Goal: Share content

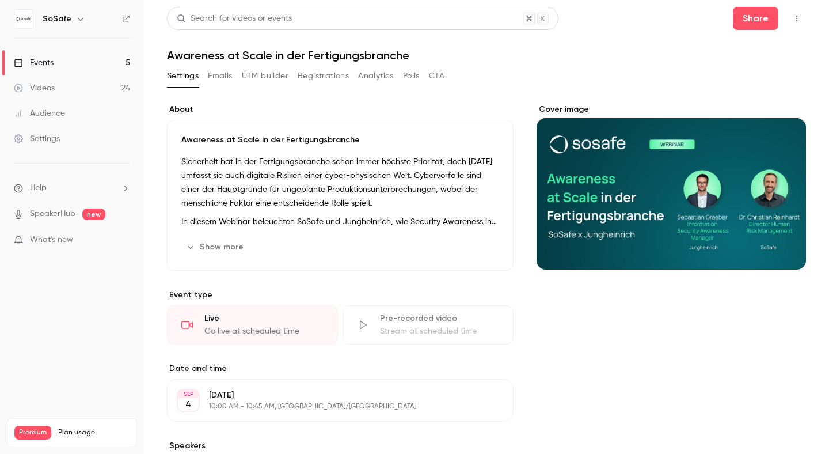
click at [270, 78] on button "UTM builder" at bounding box center [265, 76] width 47 height 18
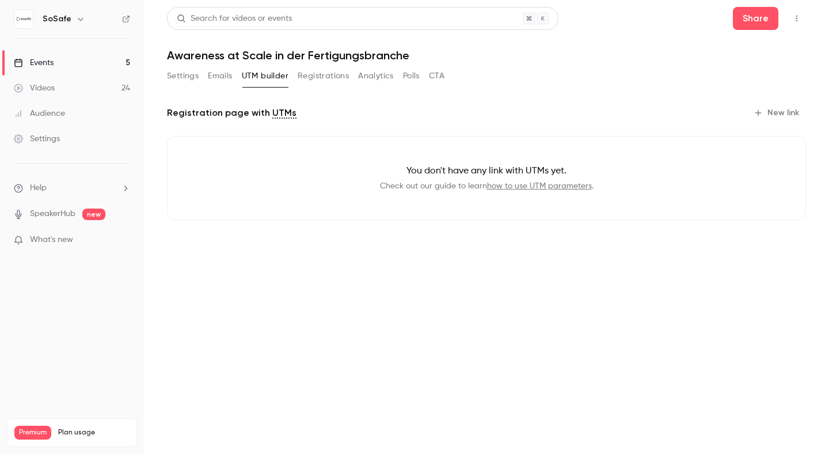
click at [330, 75] on button "Registrations" at bounding box center [323, 76] width 51 height 18
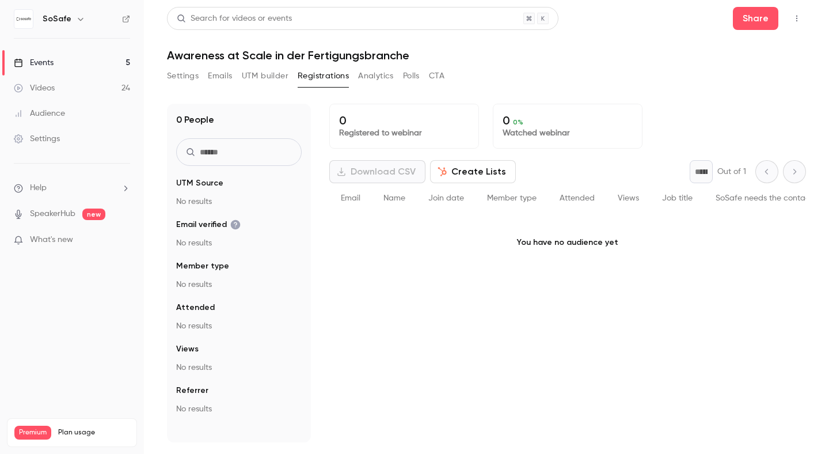
click at [372, 78] on button "Analytics" at bounding box center [376, 76] width 36 height 18
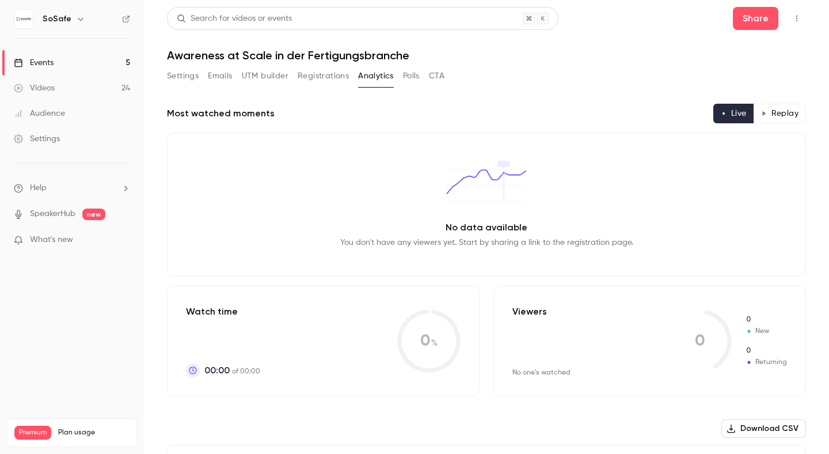
click at [314, 75] on button "Registrations" at bounding box center [323, 76] width 51 height 18
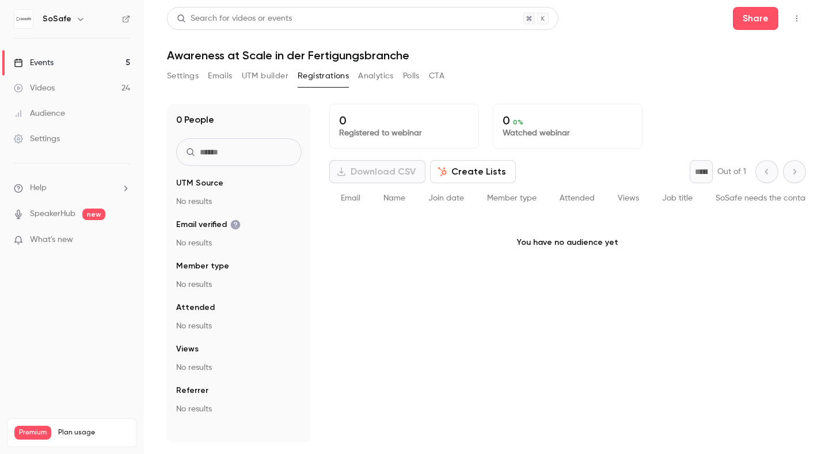
click at [392, 75] on button "Analytics" at bounding box center [376, 76] width 36 height 18
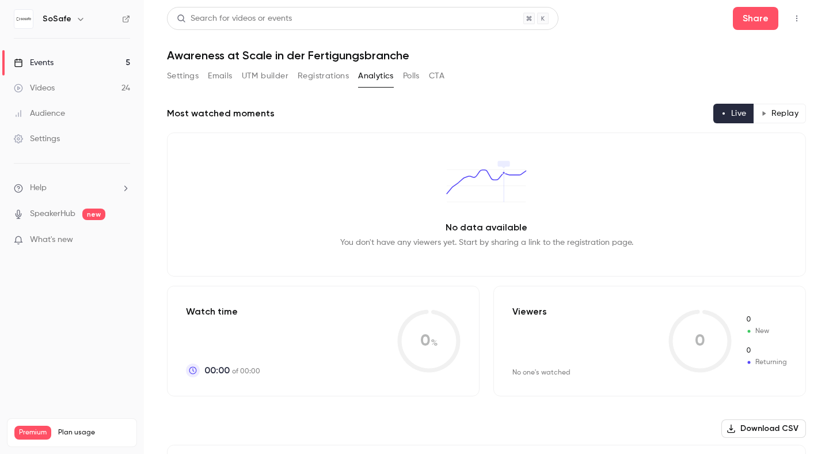
click at [415, 77] on button "Polls" at bounding box center [411, 76] width 17 height 18
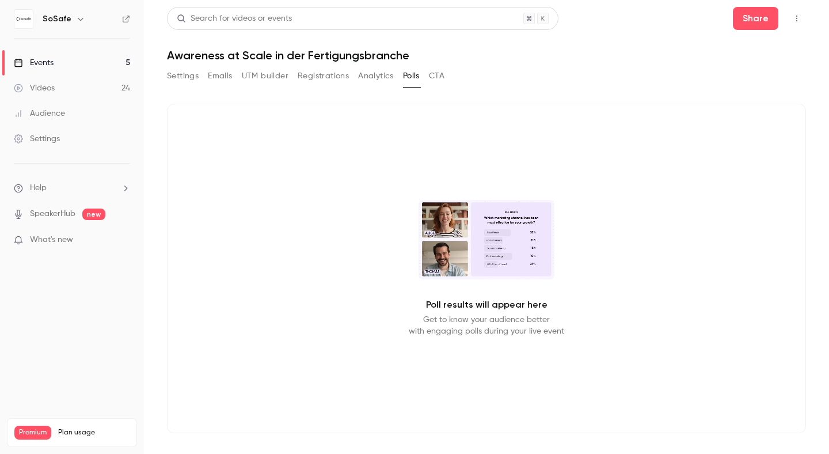
click at [438, 77] on button "CTA" at bounding box center [437, 76] width 16 height 18
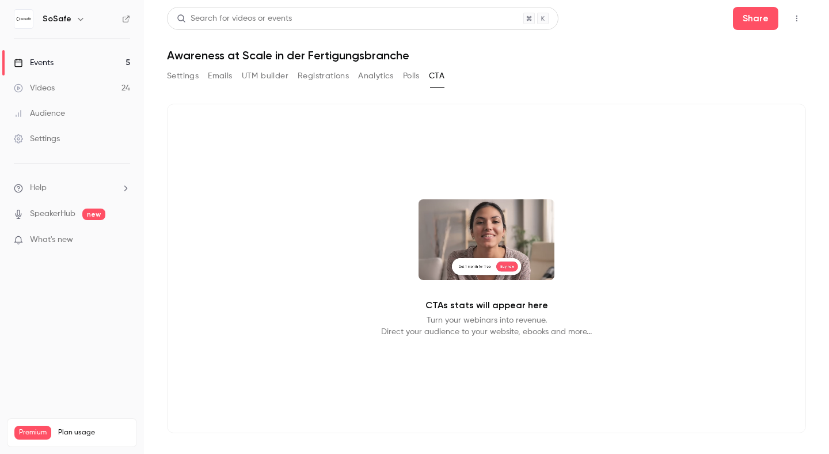
click at [214, 79] on button "Emails" at bounding box center [220, 76] width 24 height 18
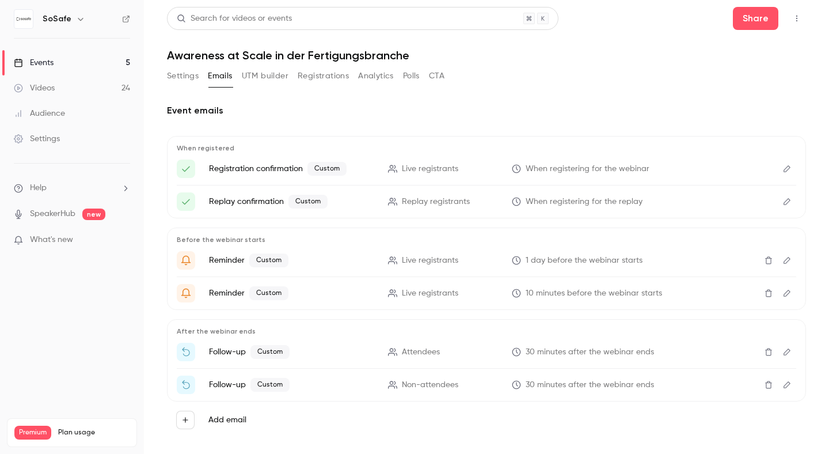
click at [270, 81] on button "UTM builder" at bounding box center [265, 76] width 47 height 18
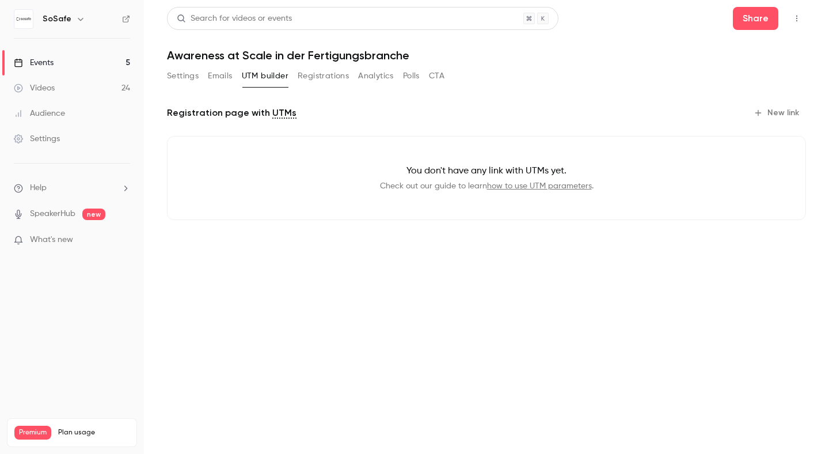
click at [161, 69] on main "Search for videos or events Share Awareness at Scale in der Fertigungsbranche S…" at bounding box center [486, 227] width 685 height 454
click at [175, 72] on button "Settings" at bounding box center [183, 76] width 32 height 18
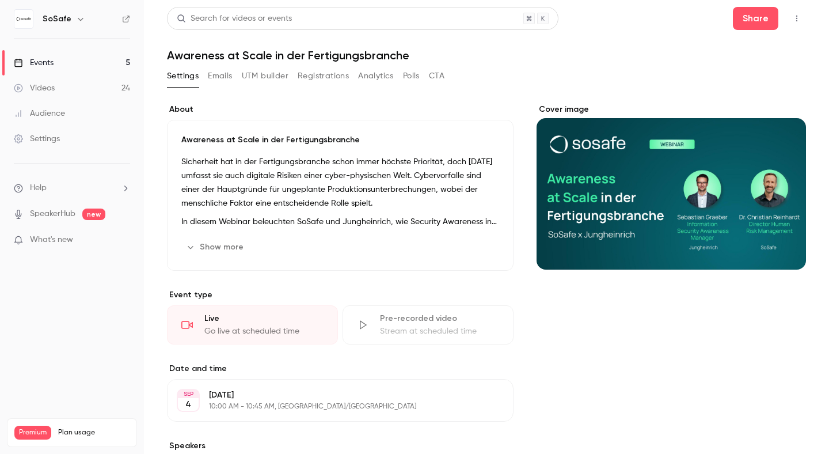
scroll to position [227, 0]
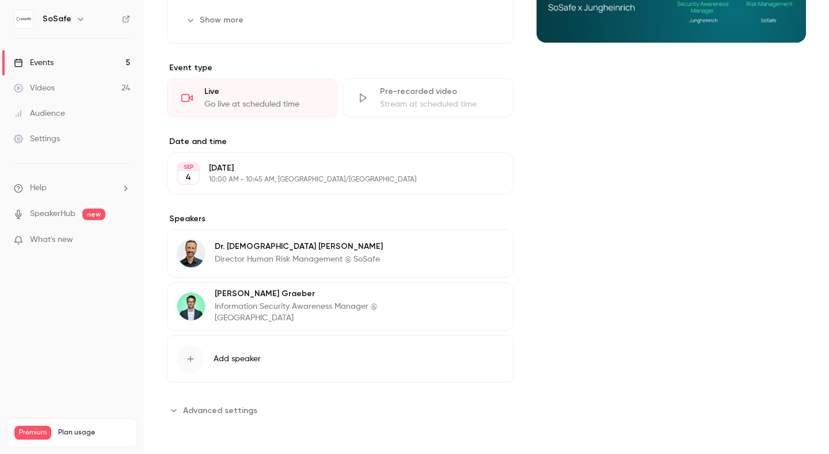
click at [211, 411] on span "Advanced settings" at bounding box center [220, 410] width 74 height 12
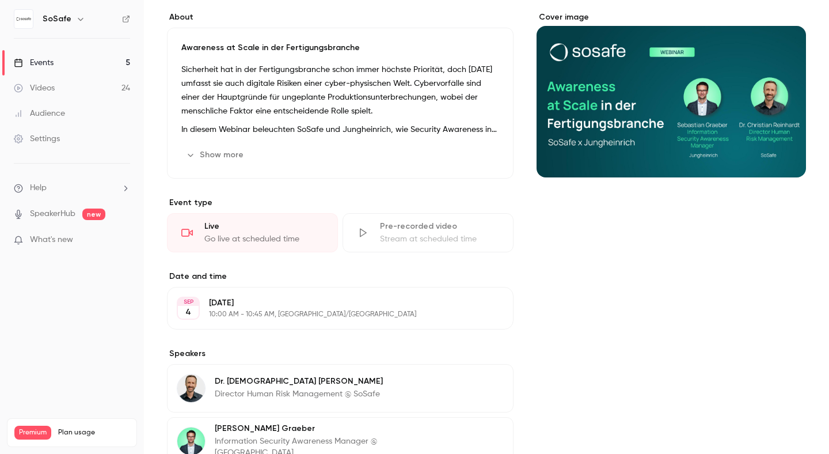
scroll to position [0, 0]
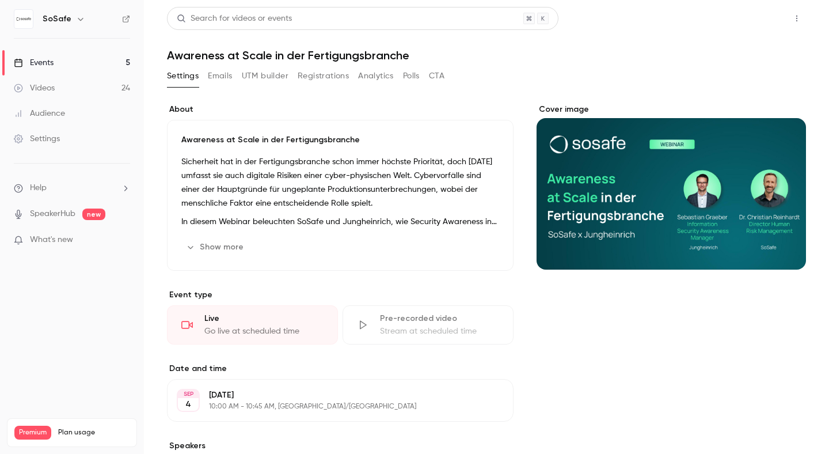
click at [765, 19] on button "Share" at bounding box center [755, 18] width 45 height 23
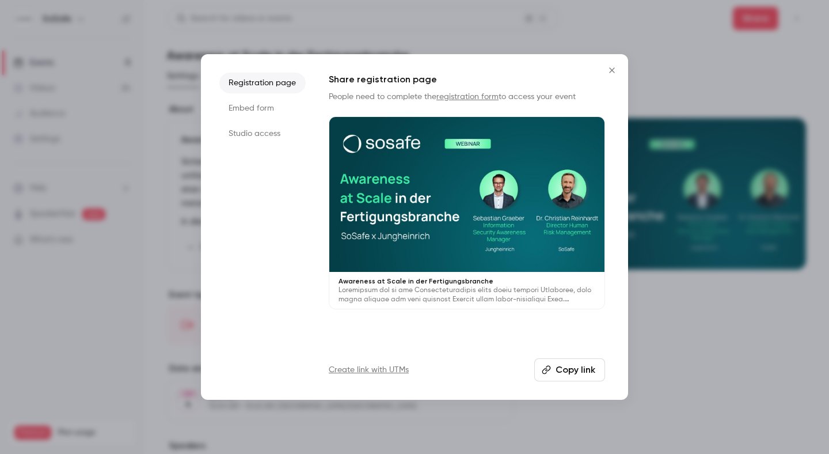
click at [579, 372] on button "Copy link" at bounding box center [569, 369] width 71 height 23
click at [610, 75] on button "Close" at bounding box center [612, 70] width 23 height 23
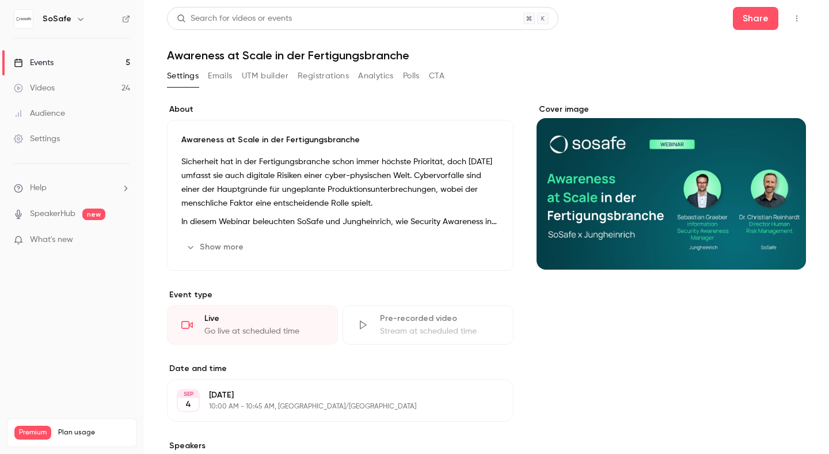
click at [43, 64] on div "Events" at bounding box center [34, 63] width 40 height 12
